Goal: Task Accomplishment & Management: Complete application form

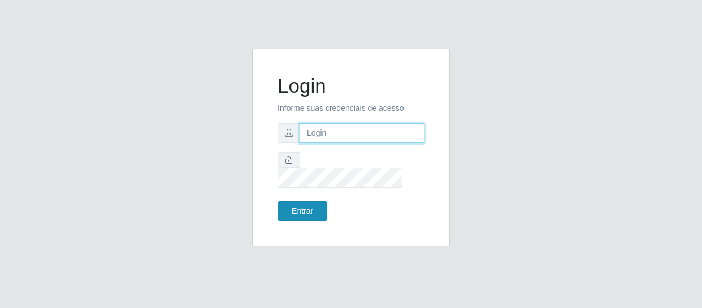
type input "[EMAIL_ADDRESS][DOMAIN_NAME]"
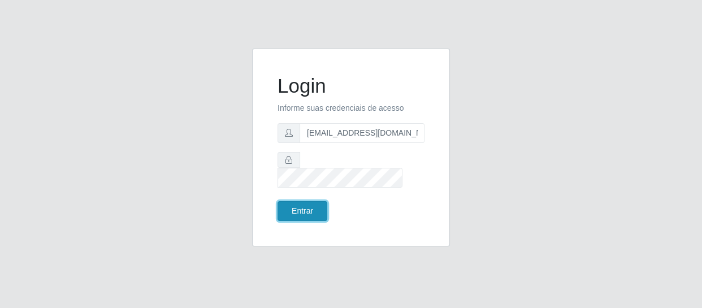
click at [312, 201] on button "Entrar" at bounding box center [303, 211] width 50 height 20
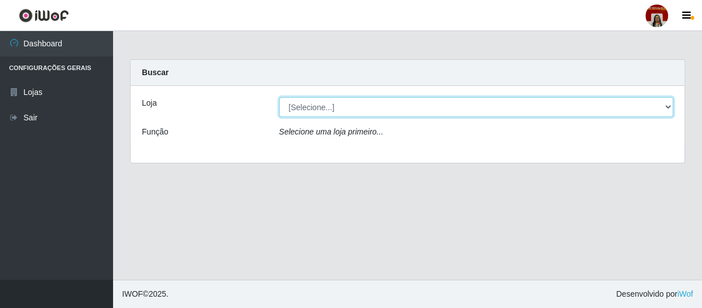
click at [668, 105] on select "[Selecione...] Mar Vermelho - Loja 04" at bounding box center [476, 107] width 395 height 20
select select "251"
click at [279, 97] on select "[Selecione...] Mar Vermelho - Loja 04" at bounding box center [476, 107] width 395 height 20
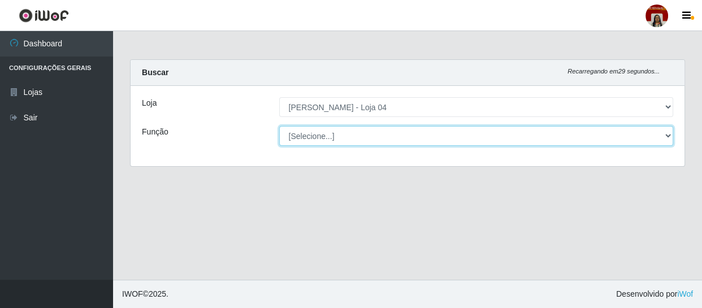
click at [669, 138] on select "[Selecione...] ASG ASG + ASG ++ Auxiliar de Depósito Auxiliar de Depósito + Aux…" at bounding box center [476, 136] width 395 height 20
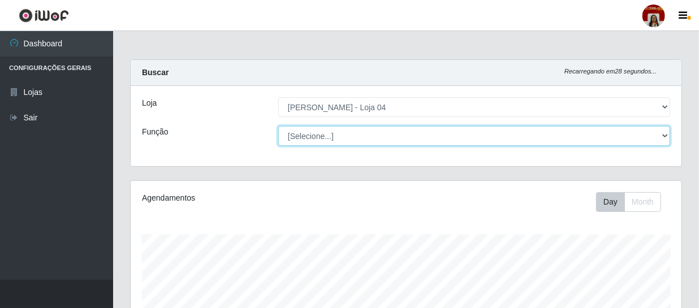
scroll to position [235, 551]
click at [605, 126] on select "[Selecione...] ASG ASG + ASG ++ Auxiliar de Depósito Auxiliar de Depósito + Aux…" at bounding box center [474, 136] width 392 height 20
click at [668, 136] on select "[Selecione...] ASG ASG + ASG ++ Auxiliar de Depósito Auxiliar de Depósito + Aux…" at bounding box center [474, 136] width 392 height 20
click at [278, 126] on select "[Selecione...] ASG ASG + ASG ++ Auxiliar de Depósito Auxiliar de Depósito + Aux…" at bounding box center [474, 136] width 392 height 20
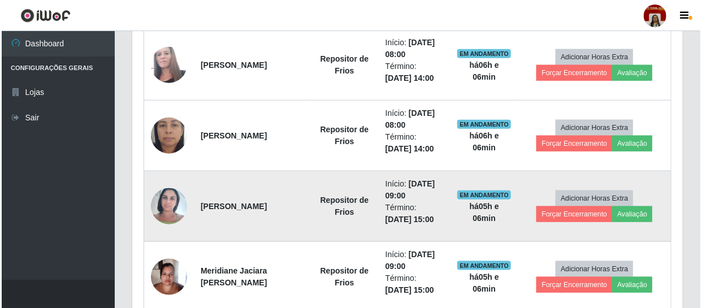
scroll to position [447, 0]
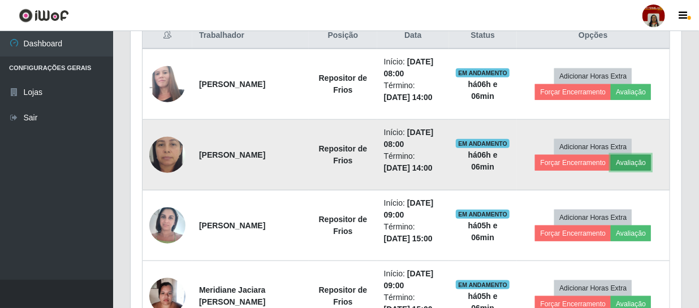
click at [647, 163] on button "Avaliação" at bounding box center [631, 163] width 40 height 16
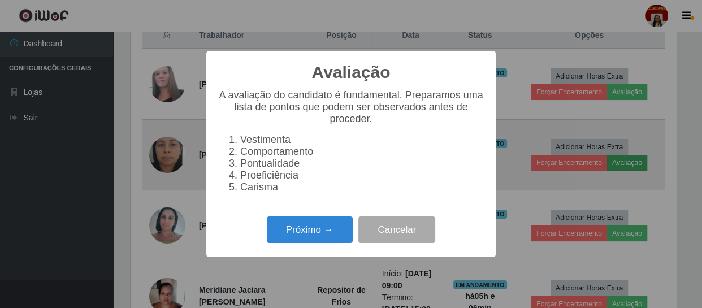
scroll to position [235, 546]
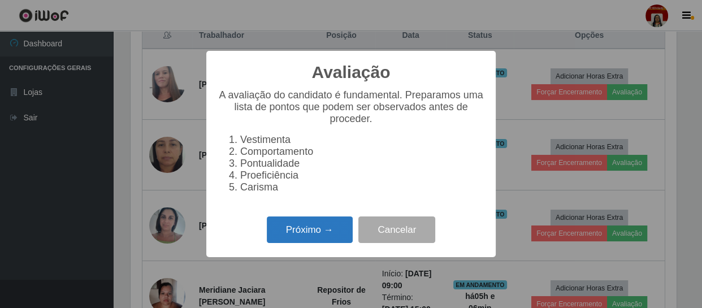
click at [312, 230] on button "Próximo →" at bounding box center [310, 230] width 86 height 27
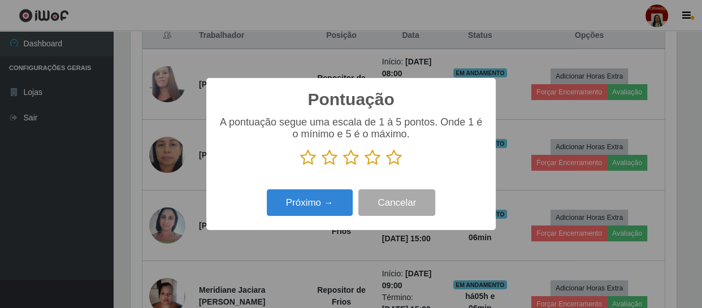
scroll to position [565340, 565028]
click at [390, 159] on icon at bounding box center [394, 157] width 16 height 17
click at [386, 166] on input "radio" at bounding box center [386, 166] width 0 height 0
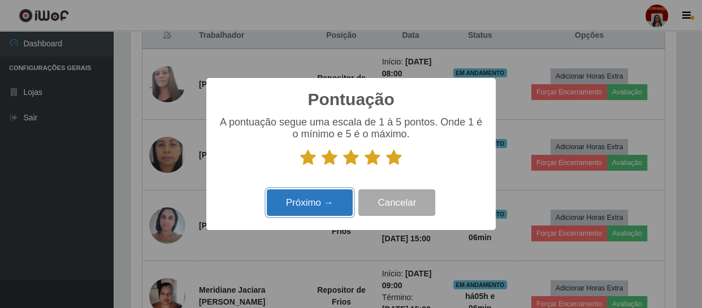
click at [313, 206] on button "Próximo →" at bounding box center [310, 202] width 86 height 27
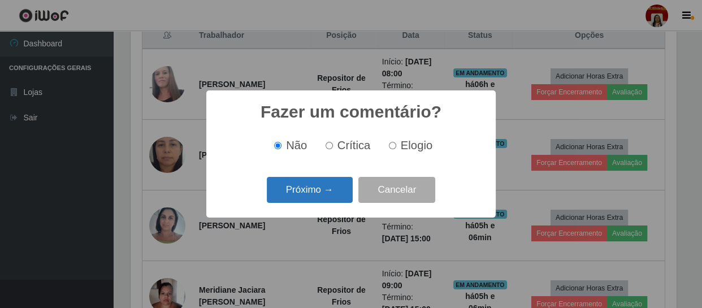
click at [316, 195] on button "Próximo →" at bounding box center [310, 190] width 86 height 27
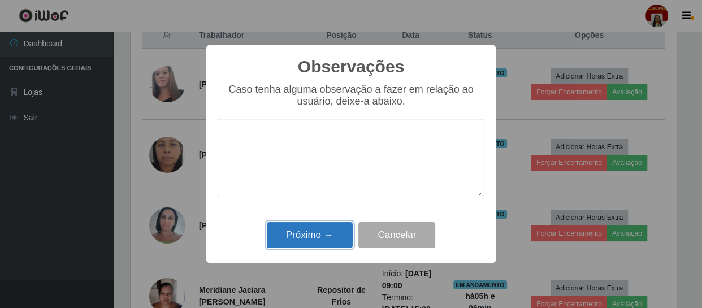
click at [317, 230] on button "Próximo →" at bounding box center [310, 235] width 86 height 27
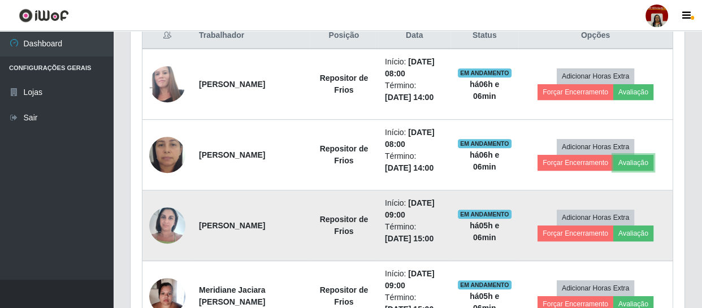
scroll to position [235, 551]
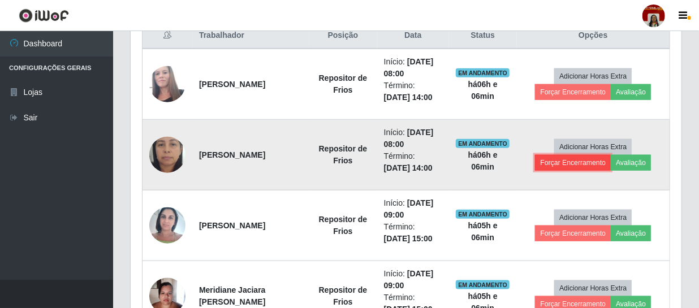
click at [564, 163] on button "Forçar Encerramento" at bounding box center [573, 163] width 76 height 16
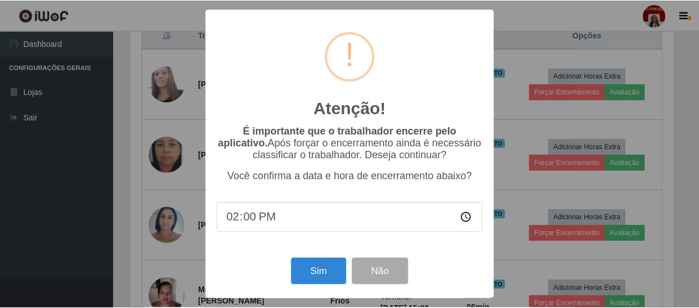
scroll to position [235, 546]
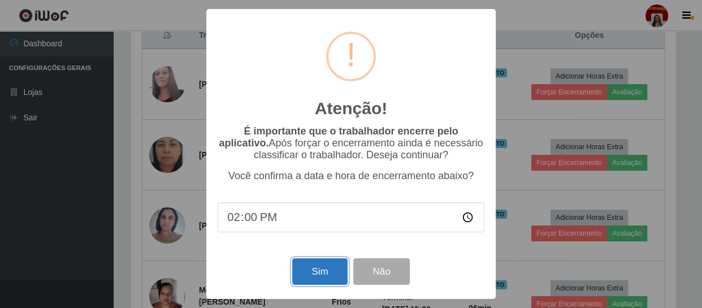
click at [311, 267] on button "Sim" at bounding box center [319, 271] width 55 height 27
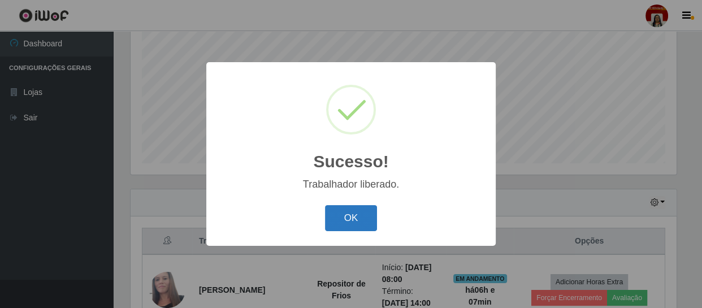
click at [334, 222] on button "OK" at bounding box center [351, 218] width 53 height 27
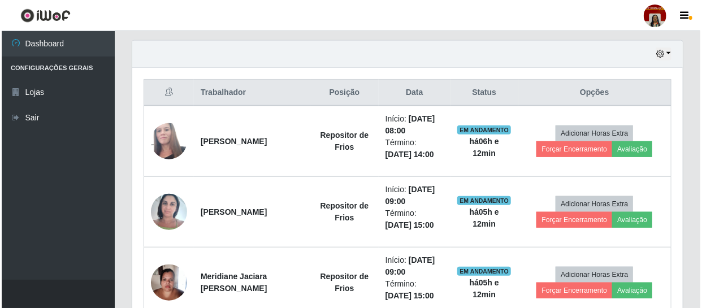
scroll to position [395, 0]
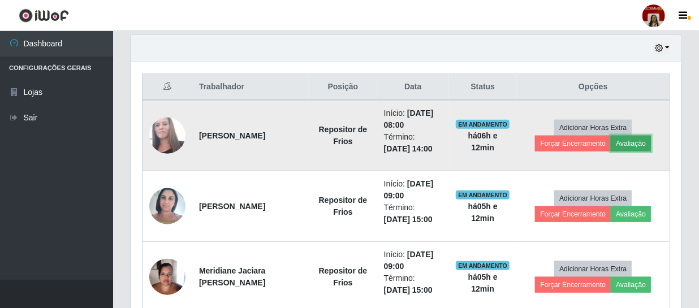
click at [636, 139] on button "Avaliação" at bounding box center [631, 144] width 40 height 16
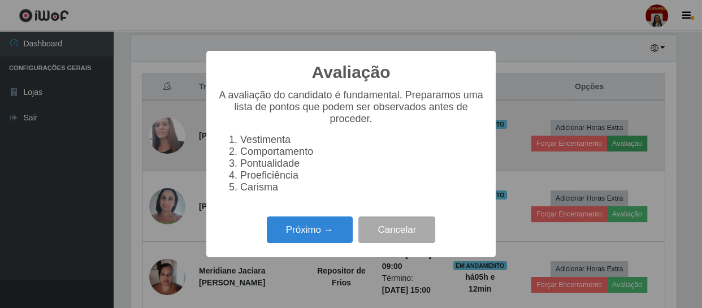
scroll to position [235, 546]
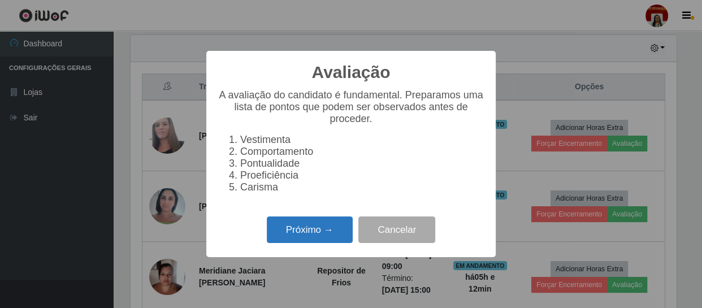
click at [317, 239] on button "Próximo →" at bounding box center [310, 230] width 86 height 27
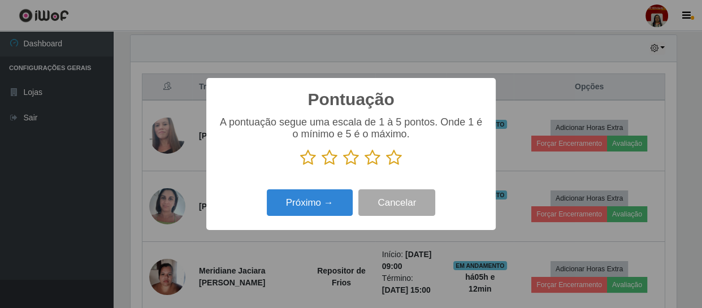
scroll to position [565340, 565028]
click at [387, 158] on icon at bounding box center [394, 157] width 16 height 17
click at [386, 166] on input "radio" at bounding box center [386, 166] width 0 height 0
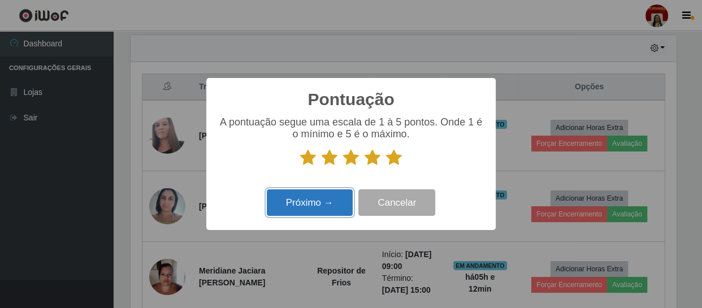
click at [324, 209] on button "Próximo →" at bounding box center [310, 202] width 86 height 27
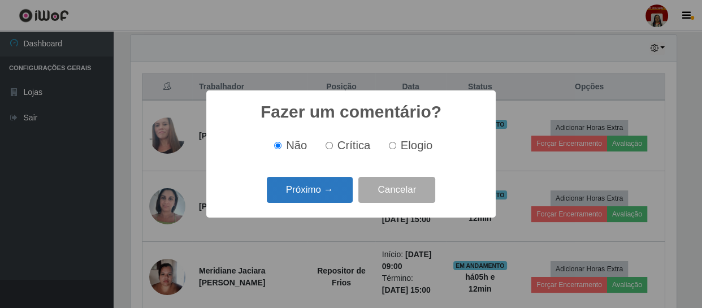
click at [325, 198] on button "Próximo →" at bounding box center [310, 190] width 86 height 27
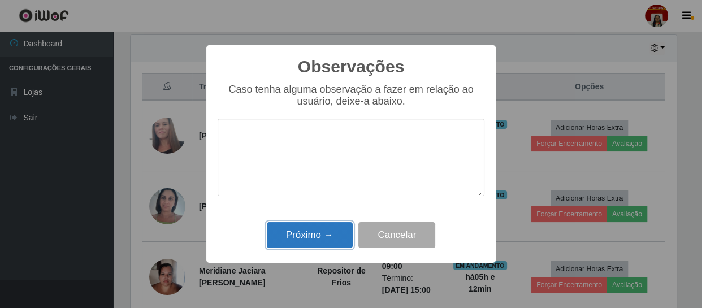
click at [324, 238] on button "Próximo →" at bounding box center [310, 235] width 86 height 27
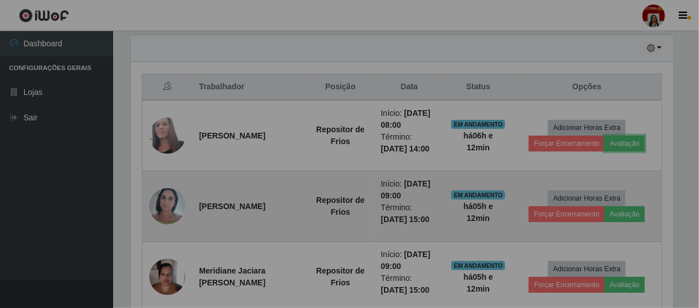
scroll to position [235, 551]
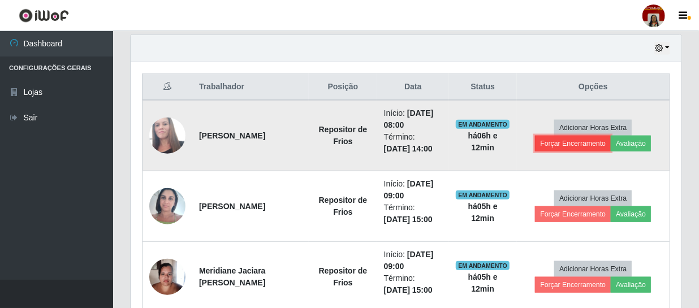
click at [558, 144] on button "Forçar Encerramento" at bounding box center [573, 144] width 76 height 16
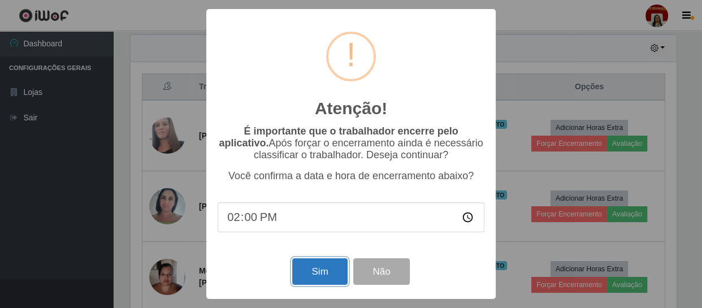
click at [316, 275] on button "Sim" at bounding box center [319, 271] width 55 height 27
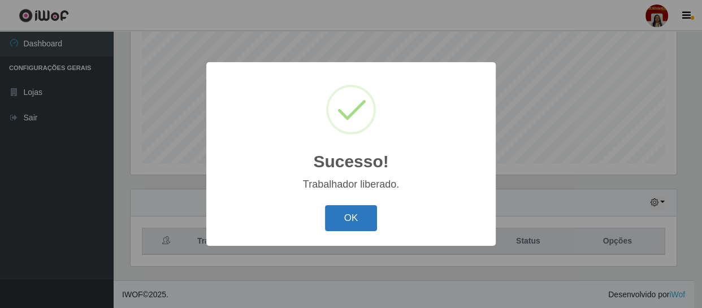
click at [356, 212] on button "OK" at bounding box center [351, 218] width 53 height 27
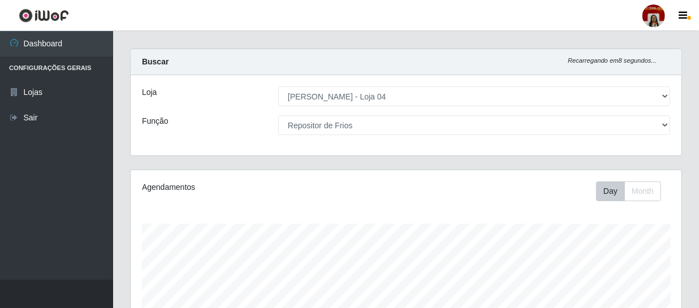
scroll to position [0, 0]
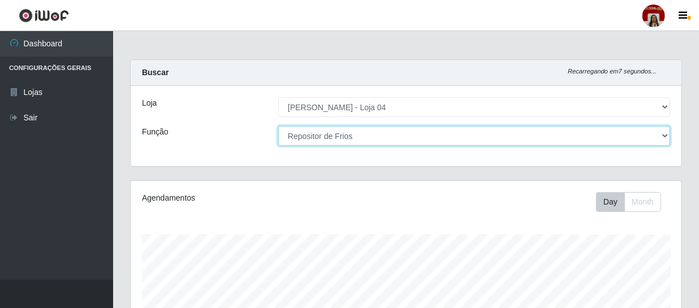
click at [385, 135] on select "[Selecione...] ASG ASG + ASG ++ Auxiliar de Depósito Auxiliar de Depósito + Aux…" at bounding box center [474, 136] width 392 height 20
click at [278, 126] on select "[Selecione...] ASG ASG + ASG ++ Auxiliar de Depósito Auxiliar de Depósito + Aux…" at bounding box center [474, 136] width 392 height 20
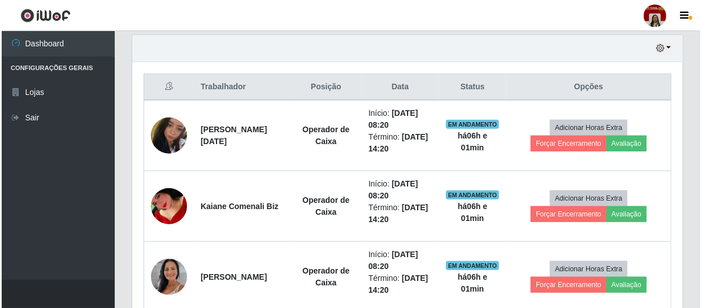
scroll to position [447, 0]
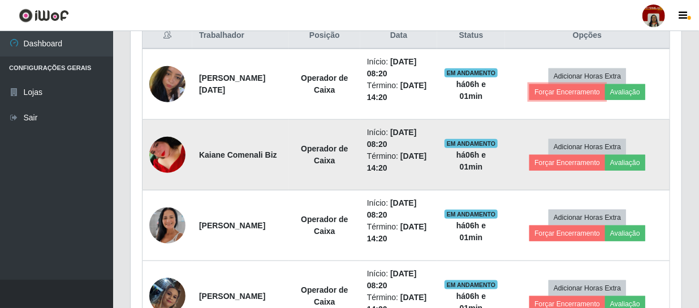
drag, startPoint x: 588, startPoint y: 92, endPoint x: 520, endPoint y: 130, distance: 77.5
click at [523, 135] on tbody "[PERSON_NAME][DATE] Operador de Caixa Início: [DATE] 08:20 Término: [DATE] 14:2…" at bounding box center [407, 296] width 528 height 495
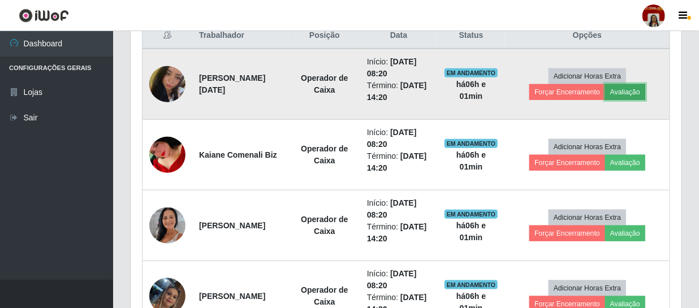
click at [628, 92] on button "Avaliação" at bounding box center [625, 92] width 40 height 16
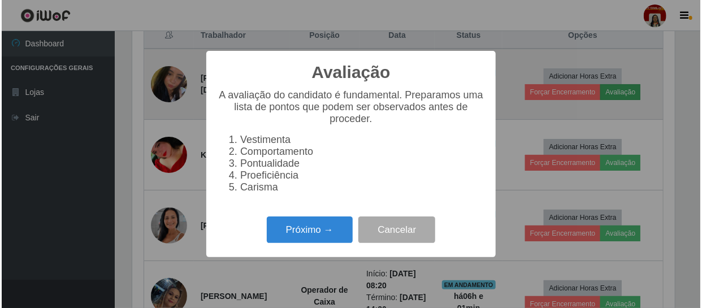
scroll to position [235, 546]
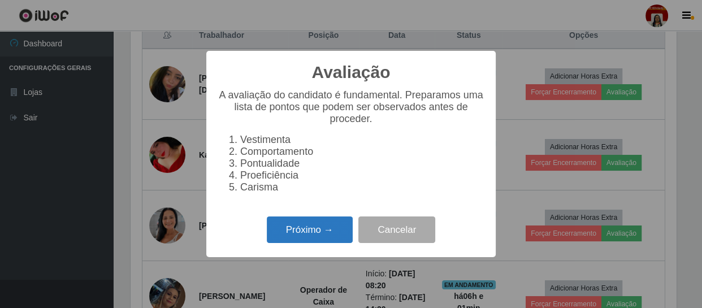
click at [296, 234] on button "Próximo →" at bounding box center [310, 230] width 86 height 27
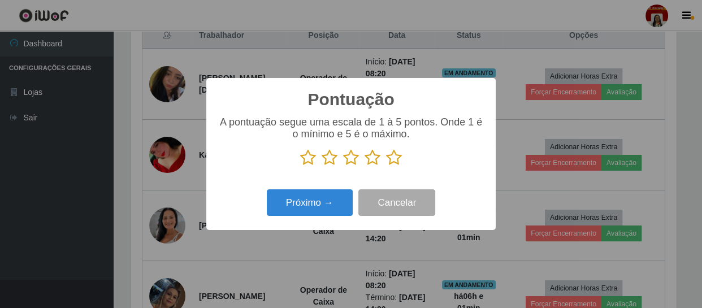
click at [398, 154] on icon at bounding box center [394, 157] width 16 height 17
click at [386, 166] on input "radio" at bounding box center [386, 166] width 0 height 0
click at [398, 154] on icon at bounding box center [394, 157] width 16 height 17
click at [386, 166] on input "radio" at bounding box center [386, 166] width 0 height 0
click at [311, 218] on div "Próximo → Cancelar" at bounding box center [351, 203] width 267 height 32
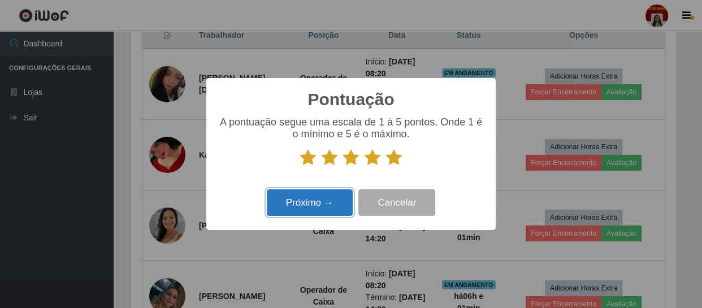
click at [317, 199] on button "Próximo →" at bounding box center [310, 202] width 86 height 27
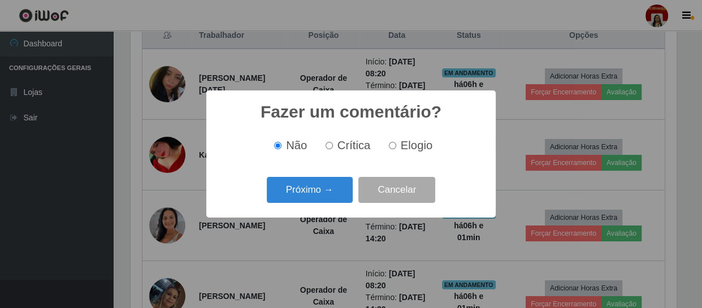
click at [333, 187] on button "Próximo →" at bounding box center [310, 190] width 86 height 27
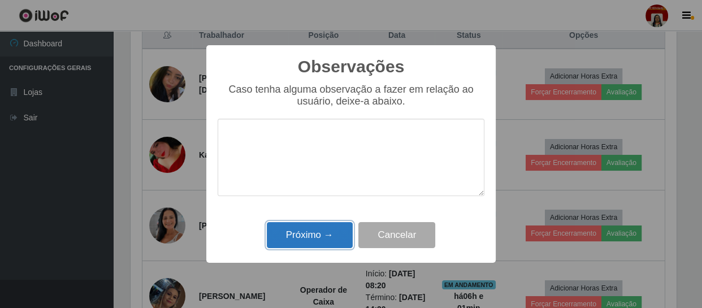
click at [318, 232] on button "Próximo →" at bounding box center [310, 235] width 86 height 27
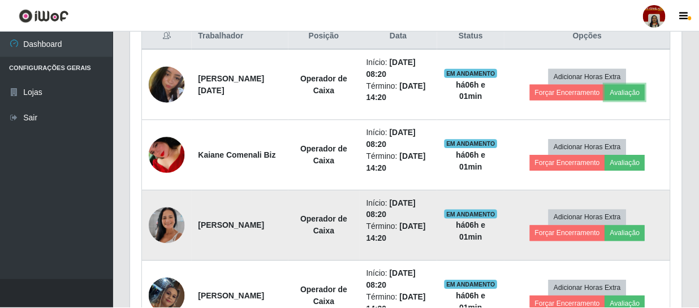
scroll to position [235, 551]
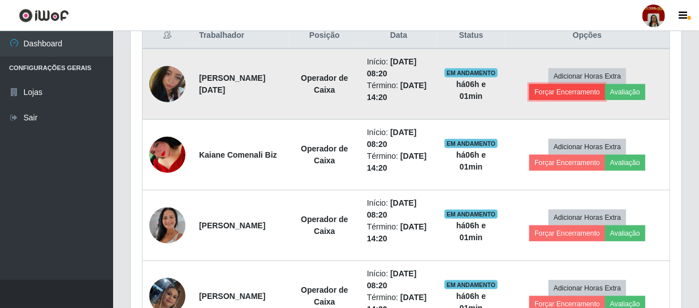
click at [600, 95] on button "Forçar Encerramento" at bounding box center [567, 92] width 76 height 16
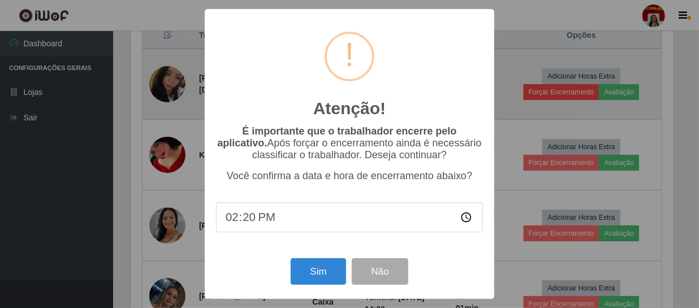
scroll to position [235, 546]
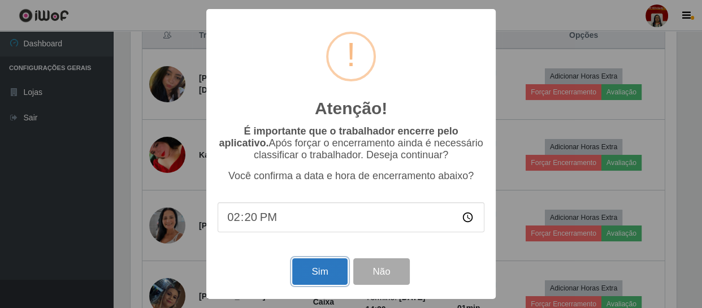
click at [326, 277] on button "Sim" at bounding box center [319, 271] width 55 height 27
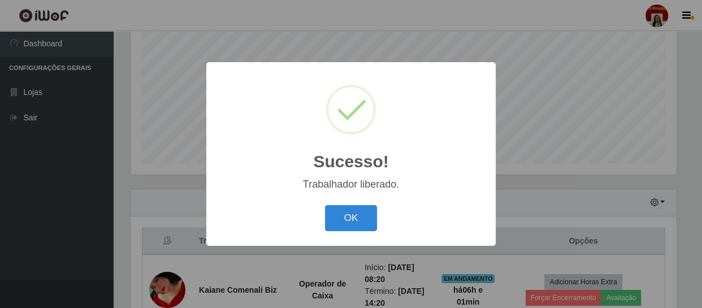
click at [355, 204] on div "OK Cancel" at bounding box center [351, 218] width 267 height 32
click at [353, 221] on button "OK" at bounding box center [351, 218] width 53 height 27
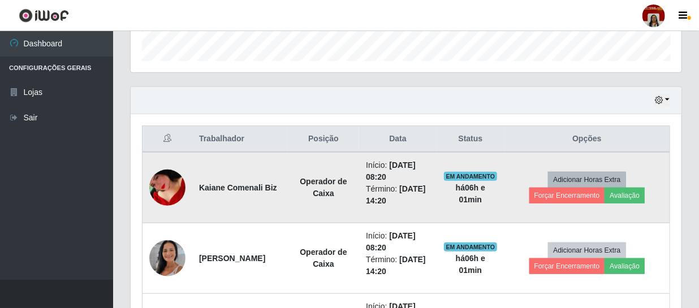
scroll to position [344, 0]
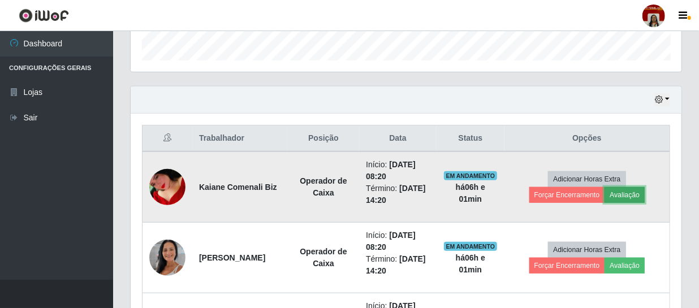
click at [623, 189] on button "Avaliação" at bounding box center [625, 195] width 40 height 16
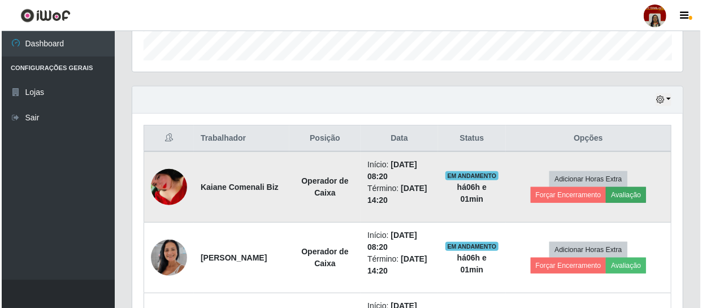
scroll to position [235, 546]
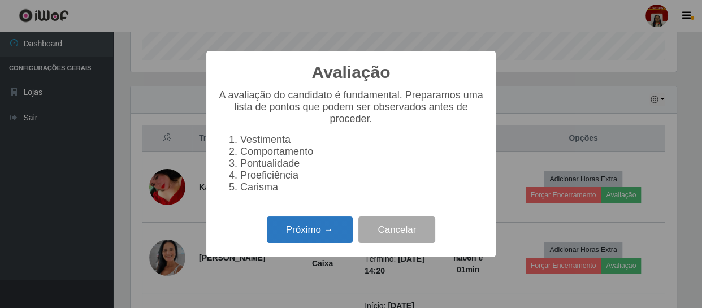
click at [300, 234] on button "Próximo →" at bounding box center [310, 230] width 86 height 27
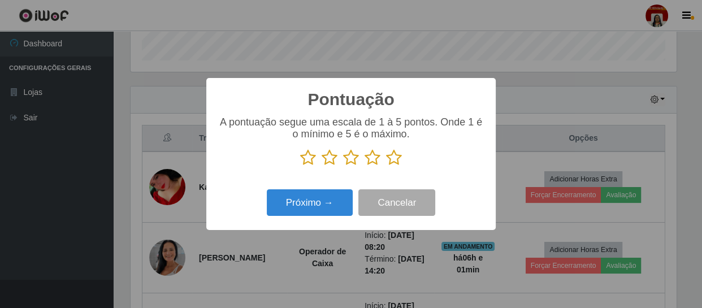
click at [407, 157] on p at bounding box center [351, 157] width 267 height 17
click at [395, 161] on icon at bounding box center [394, 157] width 16 height 17
click at [386, 166] on input "radio" at bounding box center [386, 166] width 0 height 0
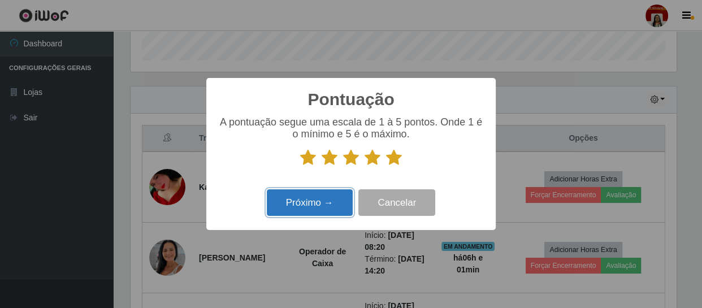
click at [318, 204] on button "Próximo →" at bounding box center [310, 202] width 86 height 27
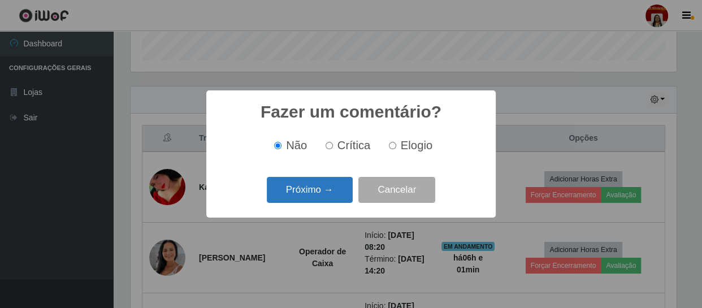
click at [319, 200] on button "Próximo →" at bounding box center [310, 190] width 86 height 27
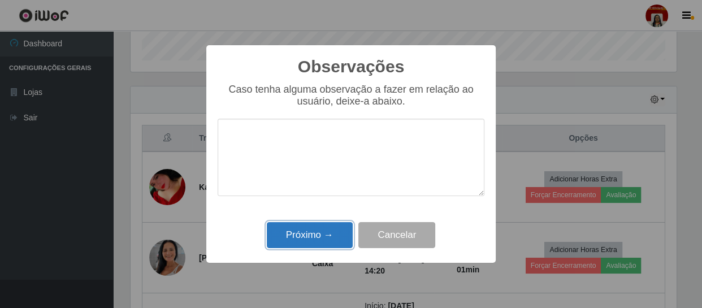
click at [311, 230] on button "Próximo →" at bounding box center [310, 235] width 86 height 27
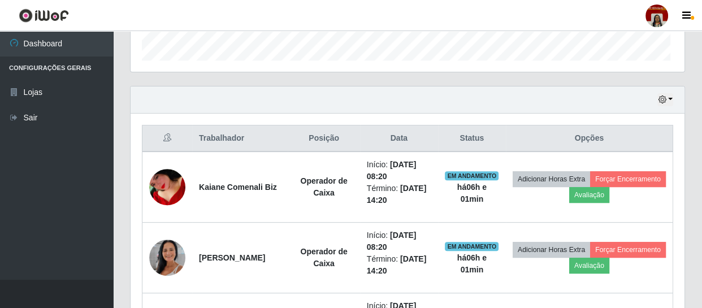
scroll to position [235, 551]
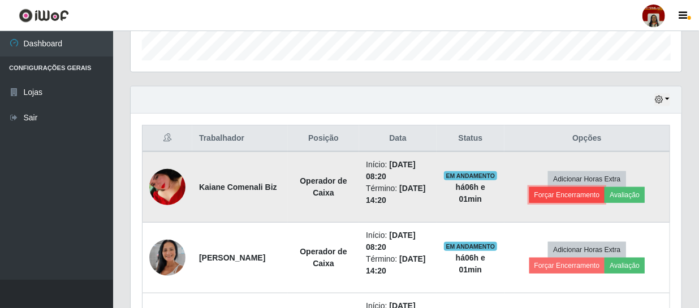
click at [596, 196] on button "Forçar Encerramento" at bounding box center [567, 195] width 76 height 16
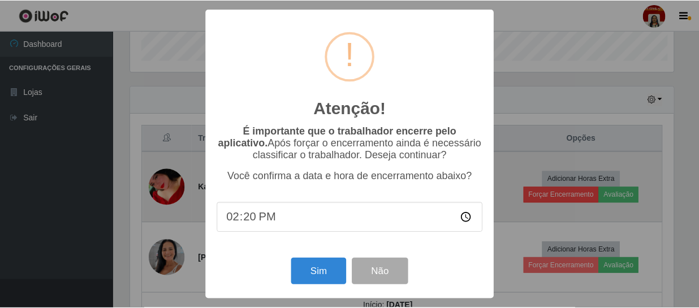
scroll to position [235, 546]
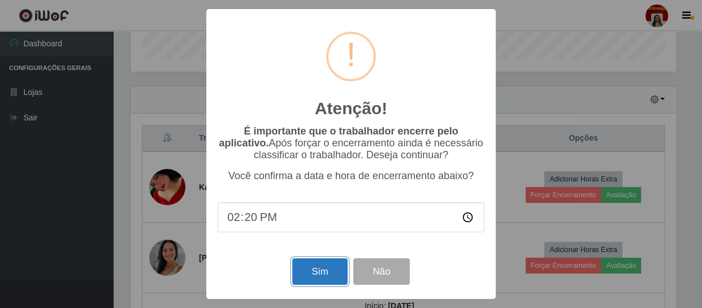
click at [326, 283] on button "Sim" at bounding box center [319, 271] width 55 height 27
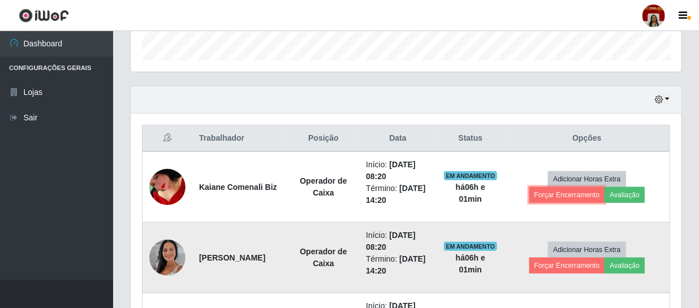
scroll to position [0, 0]
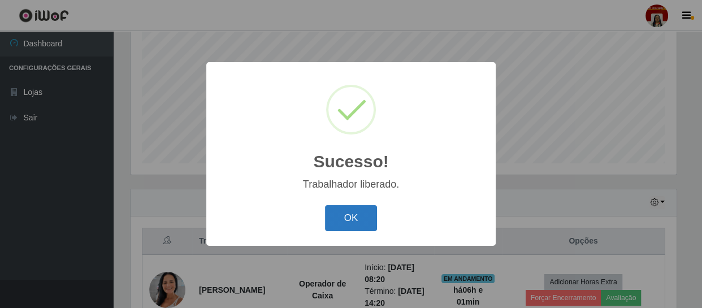
click at [351, 218] on button "OK" at bounding box center [351, 218] width 53 height 27
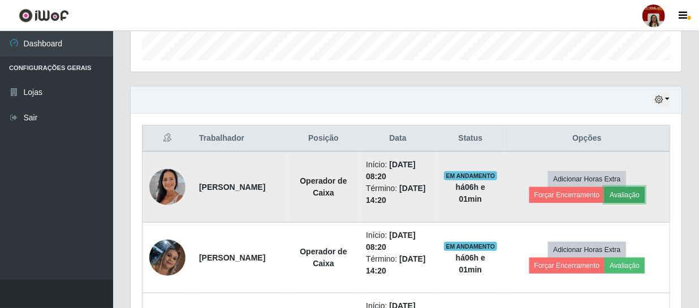
click at [645, 187] on button "Avaliação" at bounding box center [625, 195] width 40 height 16
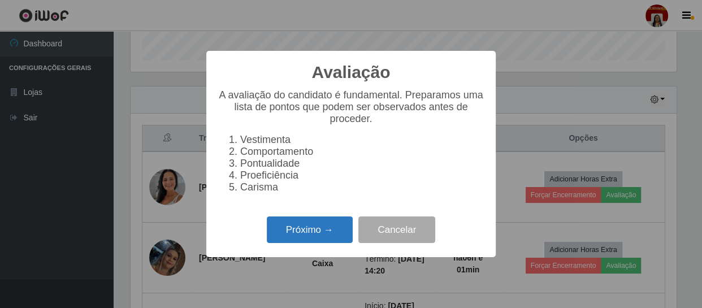
click at [334, 235] on button "Próximo →" at bounding box center [310, 230] width 86 height 27
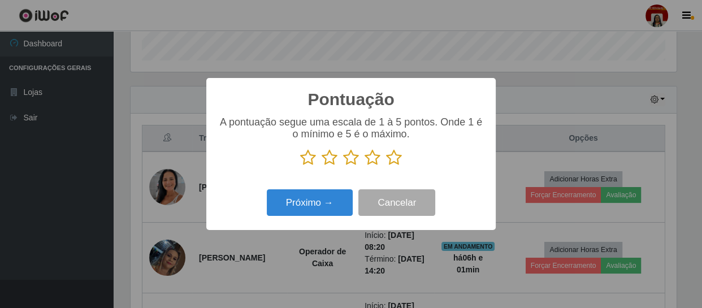
click at [402, 163] on p at bounding box center [351, 157] width 267 height 17
click at [394, 163] on icon at bounding box center [394, 157] width 16 height 17
click at [386, 166] on input "radio" at bounding box center [386, 166] width 0 height 0
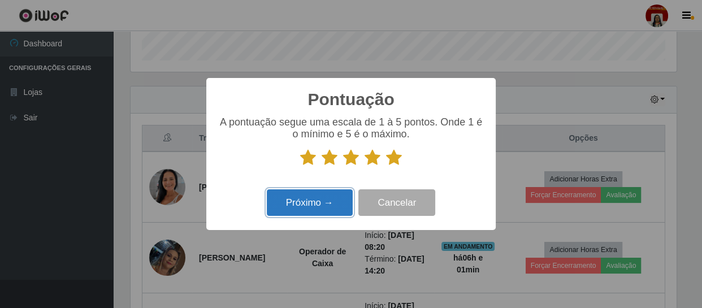
click at [317, 197] on button "Próximo →" at bounding box center [310, 202] width 86 height 27
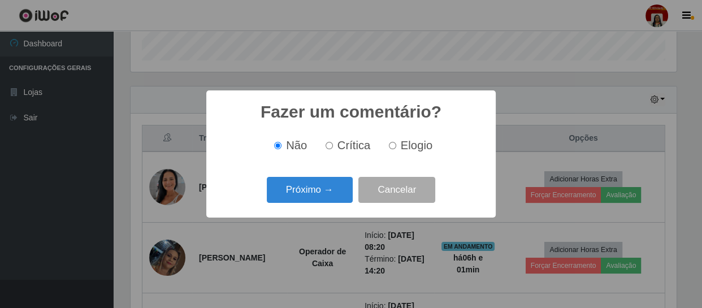
click at [317, 197] on button "Próximo →" at bounding box center [310, 190] width 86 height 27
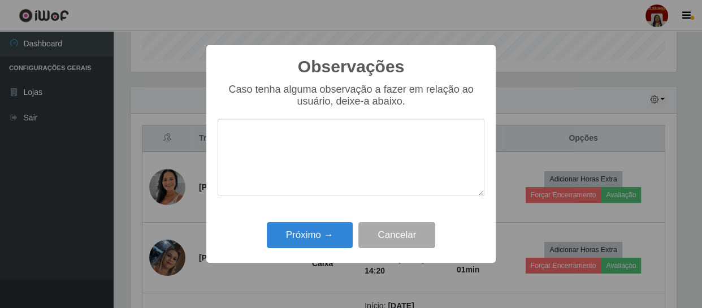
click at [301, 256] on div "Observações × Caso tenha alguma observação a fazer em relação ao usuário, deixe…" at bounding box center [351, 154] width 290 height 218
click at [303, 242] on button "Próximo →" at bounding box center [310, 235] width 86 height 27
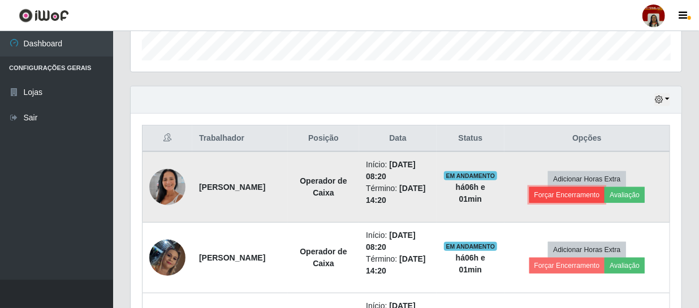
click at [553, 198] on button "Forçar Encerramento" at bounding box center [567, 195] width 76 height 16
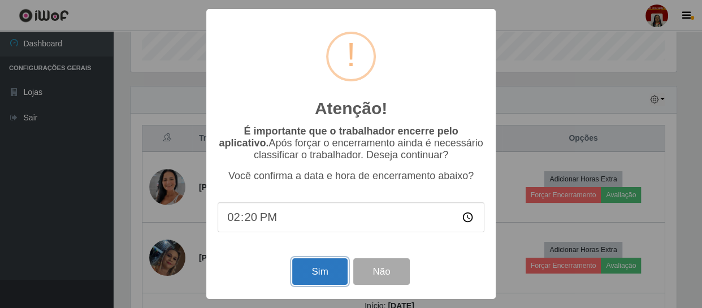
click at [298, 277] on button "Sim" at bounding box center [319, 271] width 55 height 27
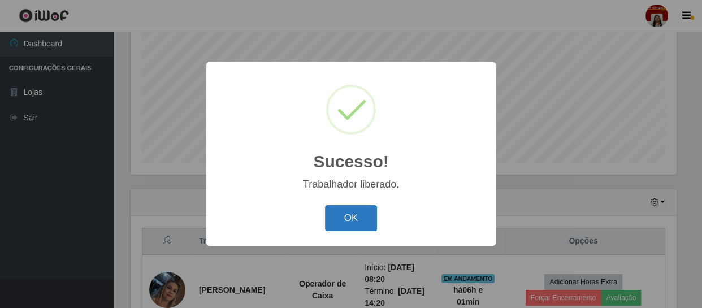
click at [368, 209] on button "OK" at bounding box center [351, 218] width 53 height 27
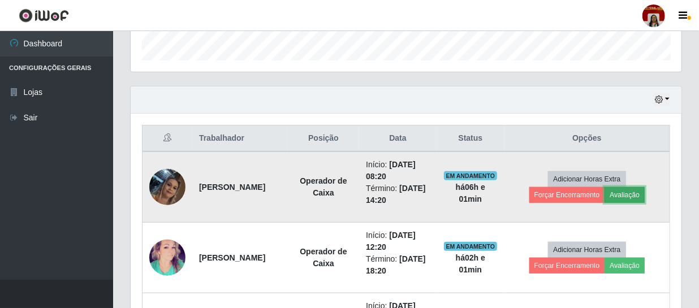
click at [633, 195] on button "Avaliação" at bounding box center [625, 195] width 40 height 16
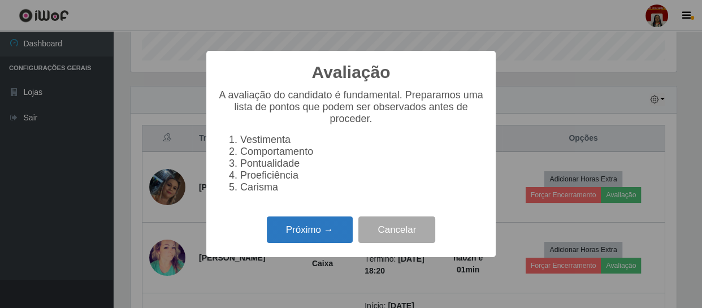
click at [327, 233] on button "Próximo →" at bounding box center [310, 230] width 86 height 27
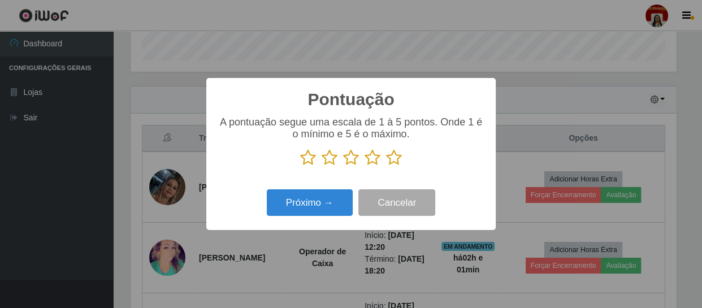
click at [390, 161] on icon at bounding box center [394, 157] width 16 height 17
click at [386, 166] on input "radio" at bounding box center [386, 166] width 0 height 0
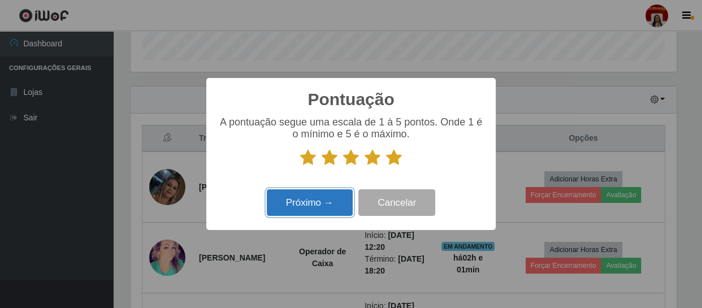
click at [338, 193] on button "Próximo →" at bounding box center [310, 202] width 86 height 27
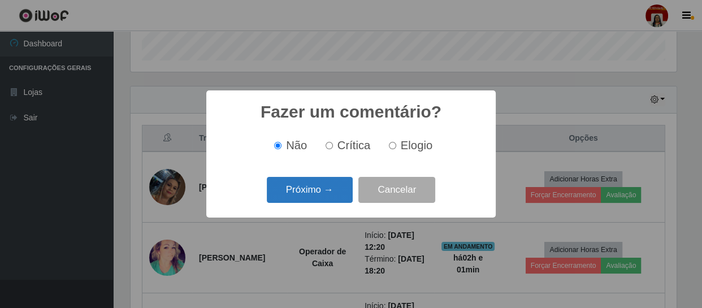
click at [339, 192] on button "Próximo →" at bounding box center [310, 190] width 86 height 27
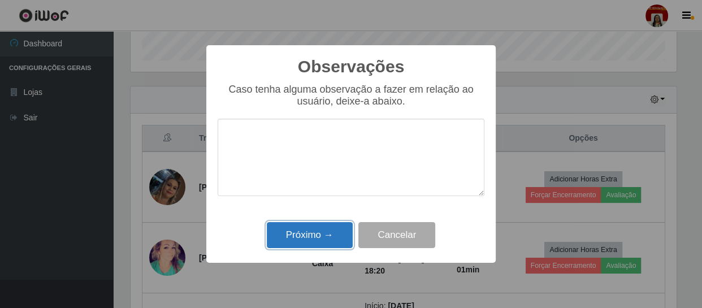
click at [321, 230] on button "Próximo →" at bounding box center [310, 235] width 86 height 27
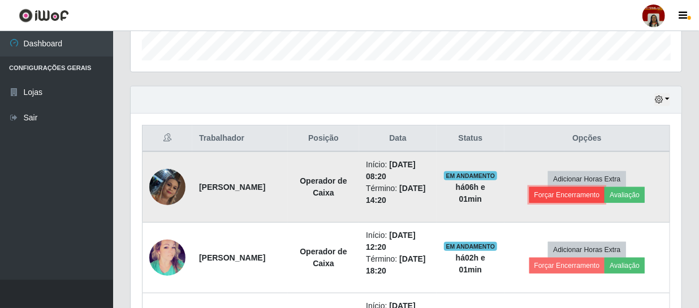
click at [588, 193] on button "Forçar Encerramento" at bounding box center [567, 195] width 76 height 16
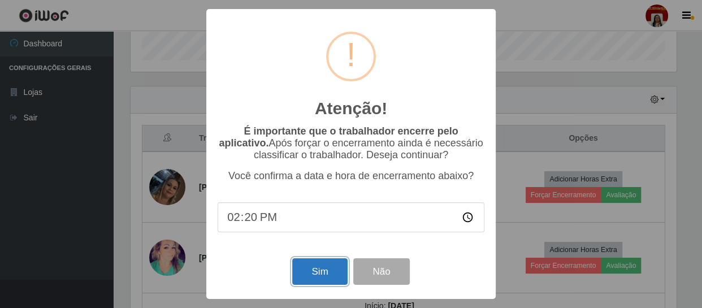
click at [321, 279] on button "Sim" at bounding box center [319, 271] width 55 height 27
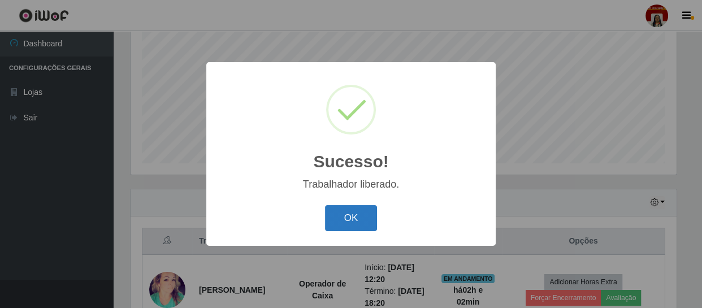
click at [365, 222] on button "OK" at bounding box center [351, 218] width 53 height 27
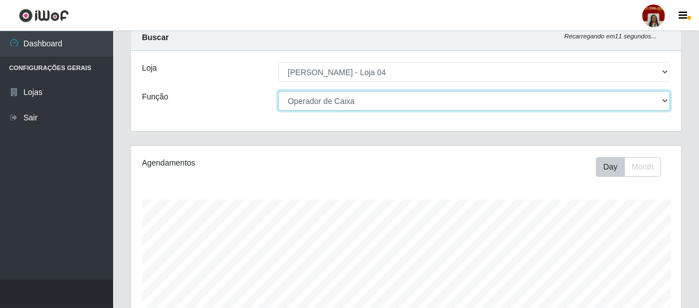
click at [666, 101] on select "[Selecione...] ASG ASG + ASG ++ Auxiliar de Depósito Auxiliar de Depósito + Aux…" at bounding box center [474, 101] width 392 height 20
select select "24"
click at [278, 91] on select "[Selecione...] ASG ASG + ASG ++ Auxiliar de Depósito Auxiliar de Depósito + Aux…" at bounding box center [474, 101] width 392 height 20
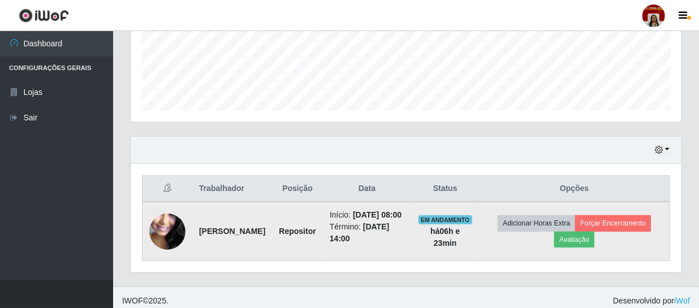
scroll to position [311, 0]
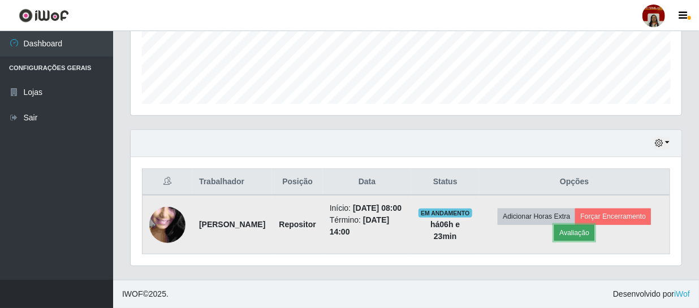
click at [594, 228] on button "Avaliação" at bounding box center [574, 233] width 40 height 16
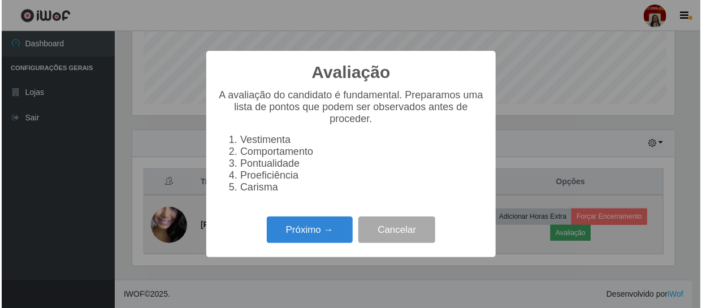
scroll to position [235, 546]
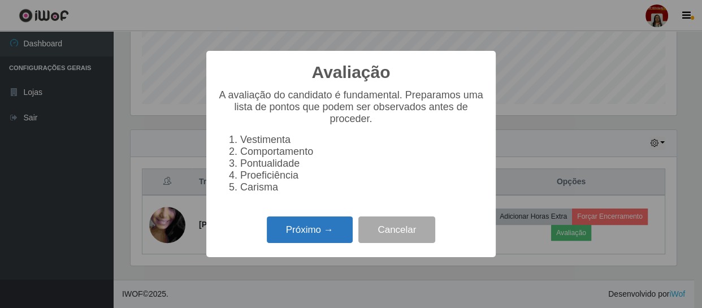
click at [314, 238] on button "Próximo →" at bounding box center [310, 230] width 86 height 27
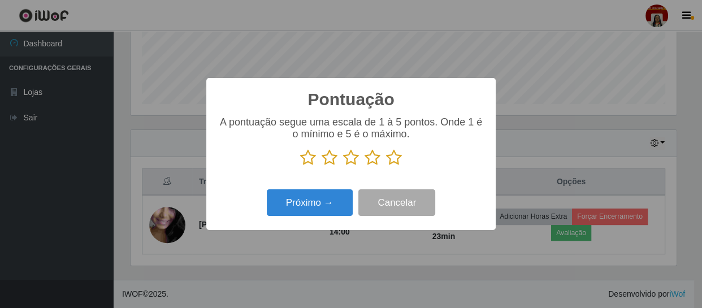
click at [391, 159] on icon at bounding box center [394, 157] width 16 height 17
click at [386, 166] on input "radio" at bounding box center [386, 166] width 0 height 0
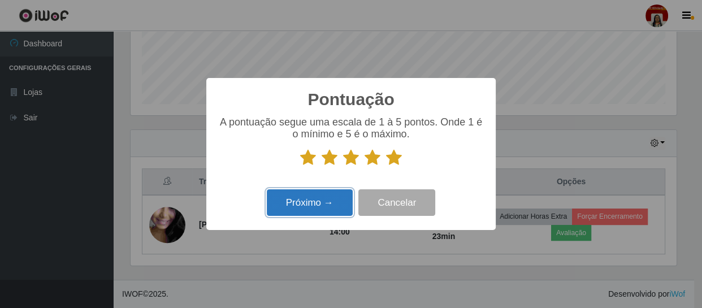
click at [327, 200] on button "Próximo →" at bounding box center [310, 202] width 86 height 27
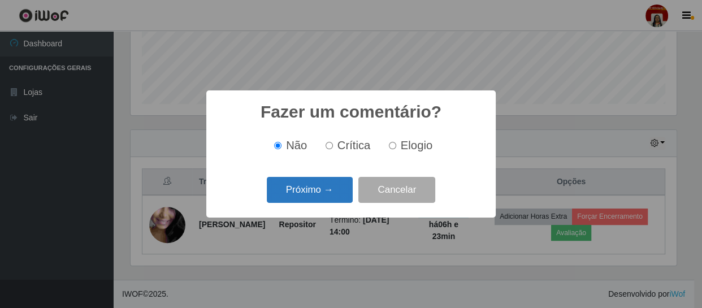
click at [330, 183] on button "Próximo →" at bounding box center [310, 190] width 86 height 27
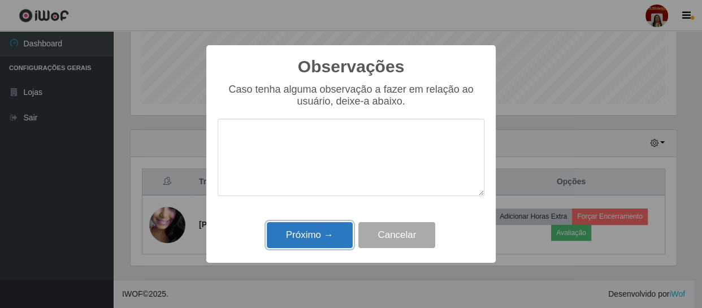
click at [324, 242] on button "Próximo →" at bounding box center [310, 235] width 86 height 27
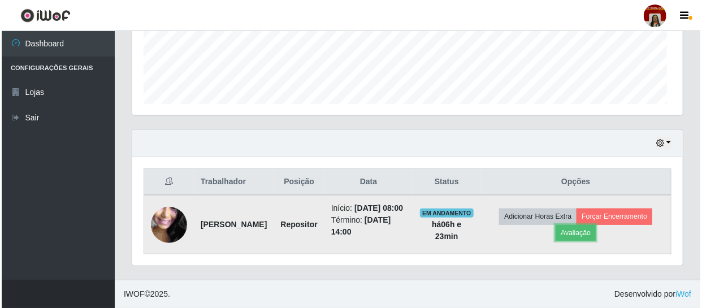
scroll to position [235, 551]
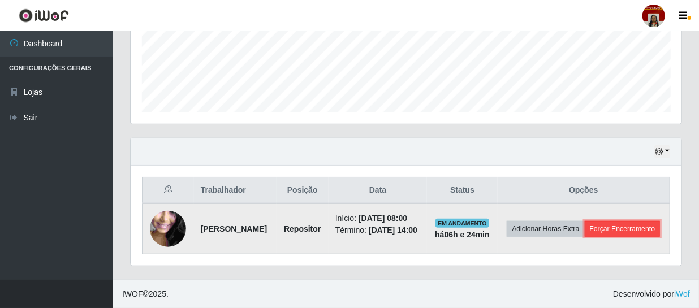
click at [586, 229] on button "Forçar Encerramento" at bounding box center [623, 229] width 76 height 16
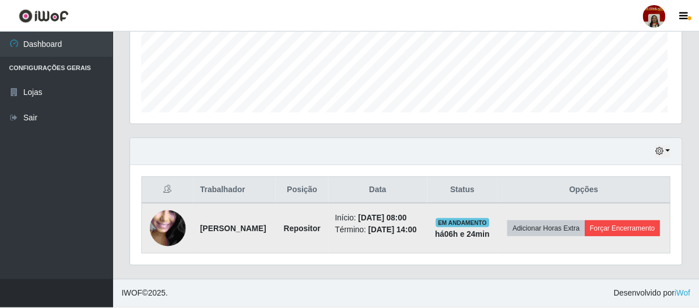
scroll to position [235, 546]
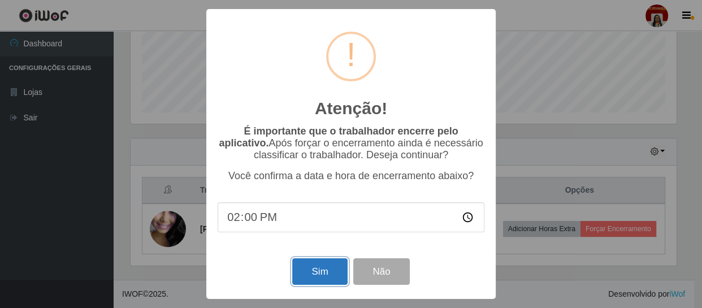
click at [329, 271] on button "Sim" at bounding box center [319, 271] width 55 height 27
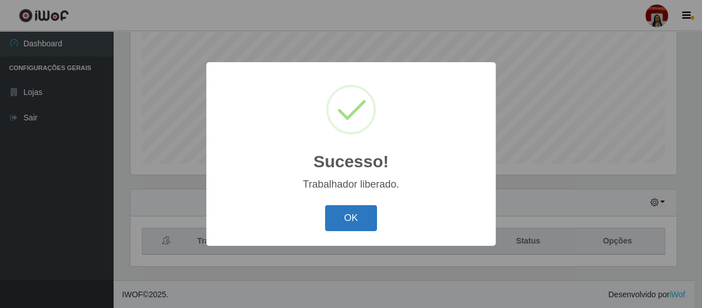
click at [351, 215] on button "OK" at bounding box center [351, 218] width 53 height 27
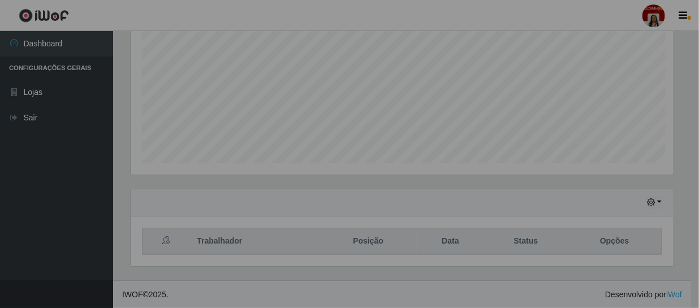
scroll to position [235, 551]
